Goal: Find specific page/section: Find specific page/section

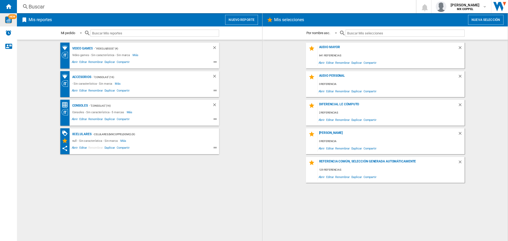
click at [7, 20] on img "WiseCard" at bounding box center [8, 19] width 7 height 7
click at [82, 33] on span at bounding box center [79, 32] width 6 height 5
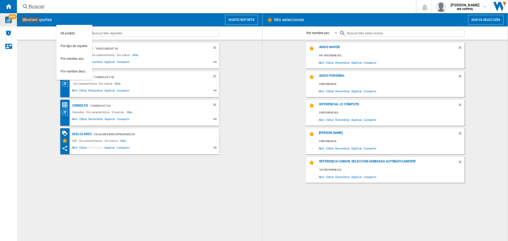
click at [50, 74] on md-backdrop at bounding box center [254, 120] width 508 height 241
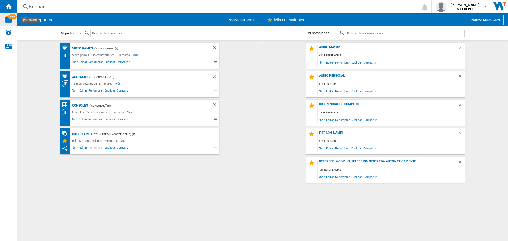
click at [80, 35] on span at bounding box center [79, 32] width 6 height 5
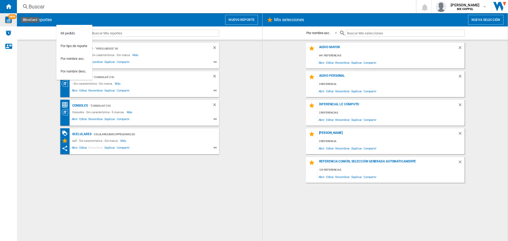
click at [200, 181] on md-backdrop at bounding box center [254, 120] width 508 height 241
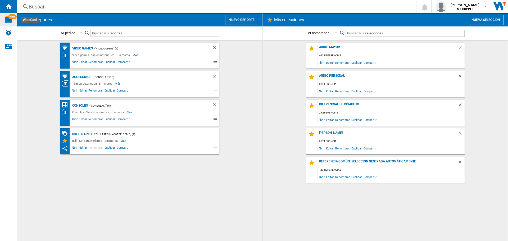
click at [6, 21] on img "WiseCard" at bounding box center [8, 19] width 7 height 7
click at [148, 32] on input "text" at bounding box center [154, 33] width 129 height 7
